Goal: Check status: Check status

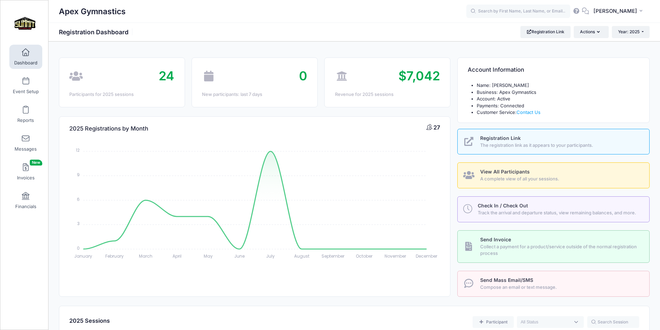
select select
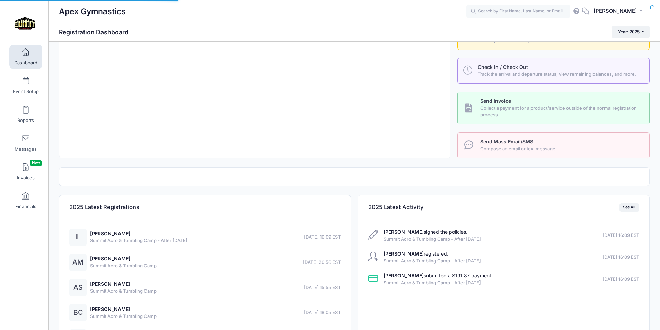
scroll to position [139, 0]
select select
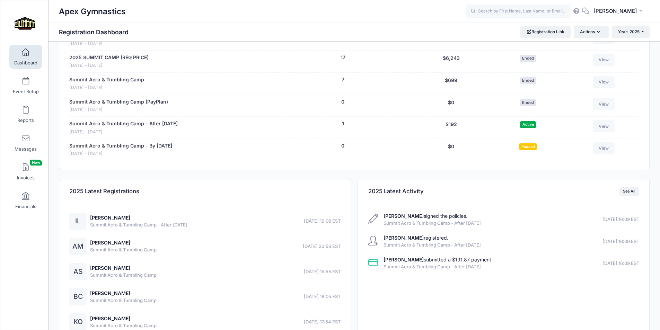
scroll to position [401, 0]
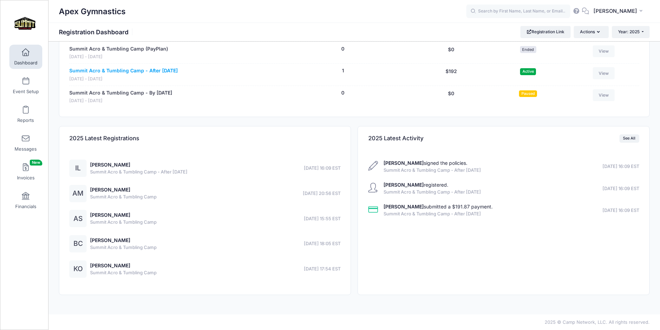
click at [97, 72] on link "Summit Acro & Tumbling Camp - After [DATE]" at bounding box center [123, 70] width 109 height 7
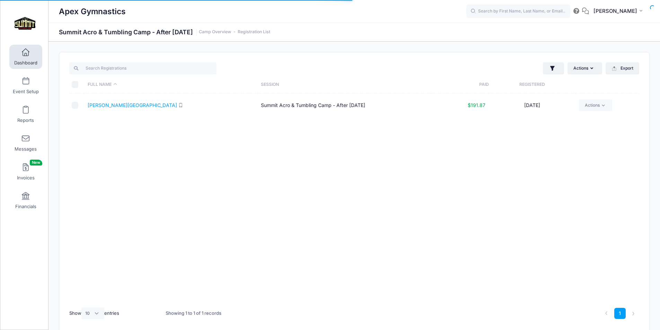
select select "10"
